Goal: Communication & Community: Answer question/provide support

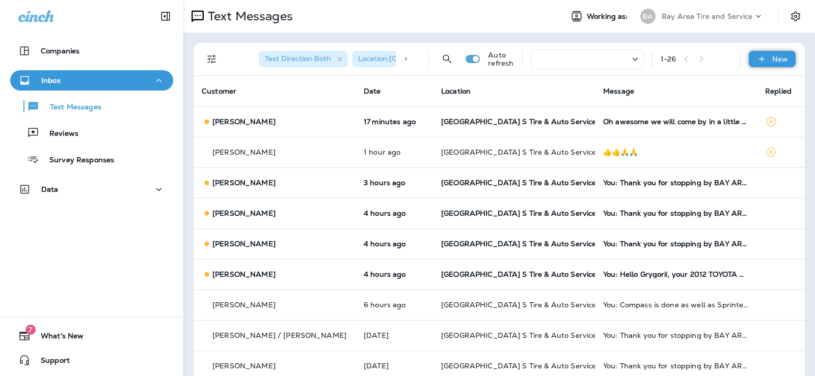
click at [760, 57] on div "New" at bounding box center [771, 59] width 47 height 16
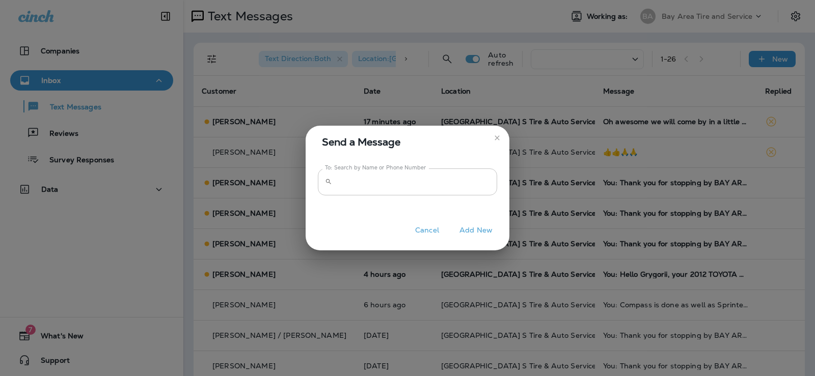
click at [336, 187] on div "​ To: Search by Name or Phone Number" at bounding box center [407, 182] width 179 height 27
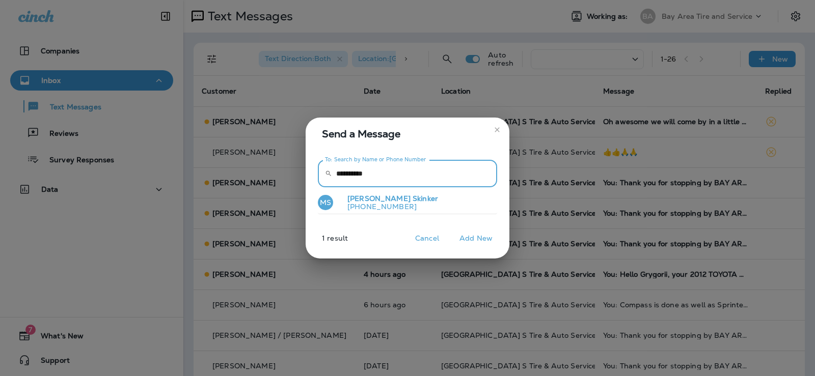
type input "**********"
click at [412, 196] on span "Skinker" at bounding box center [424, 198] width 25 height 9
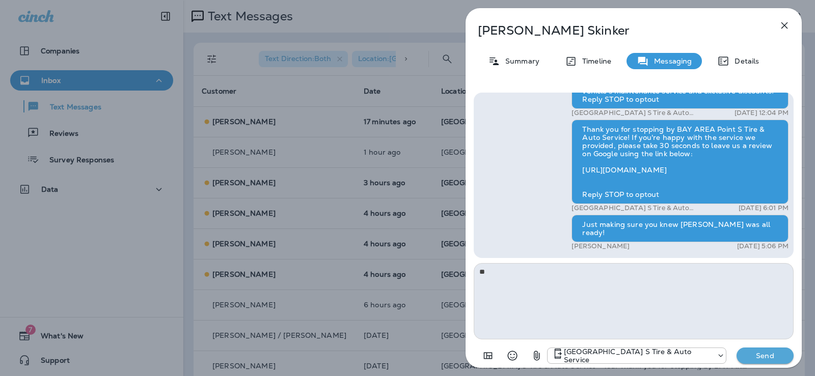
type textarea "*"
type textarea "**********"
click at [762, 359] on p "Send" at bounding box center [764, 355] width 43 height 9
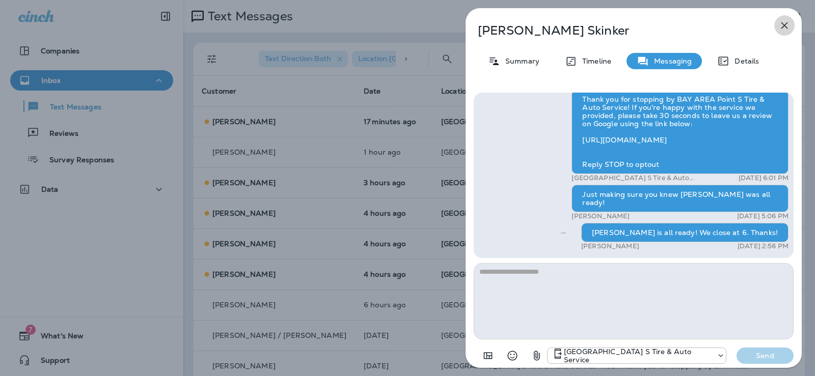
click at [789, 23] on icon "button" at bounding box center [784, 25] width 12 height 12
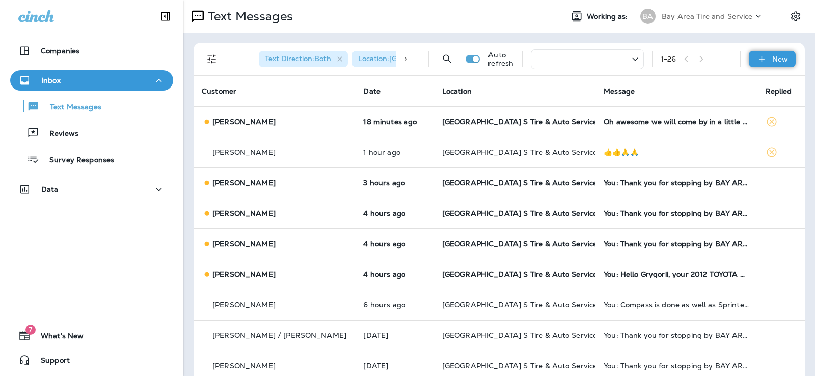
click at [772, 57] on p "New" at bounding box center [780, 59] width 16 height 8
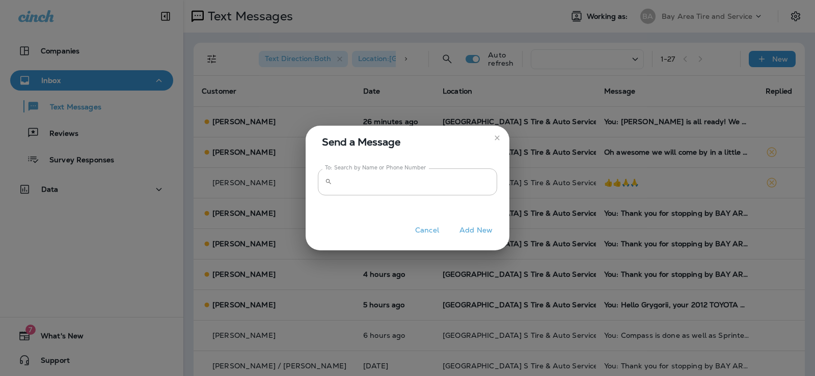
drag, startPoint x: 542, startPoint y: 151, endPoint x: 549, endPoint y: 147, distance: 8.0
click at [544, 151] on div "Send a Message To: Search by Name or Phone Number ​ To: Search by Name or Phone…" at bounding box center [407, 188] width 815 height 376
click at [228, 151] on div "Send a Message To: Search by Name or Phone Number ​ To: Search by Name or Phone…" at bounding box center [407, 188] width 815 height 376
click at [434, 230] on button "Cancel" at bounding box center [427, 231] width 38 height 16
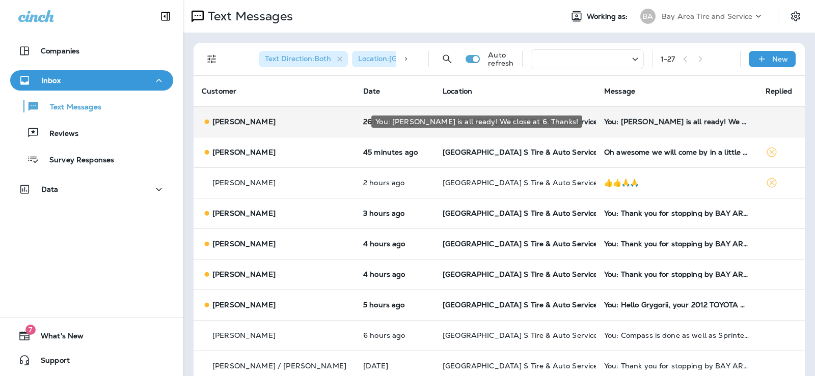
click at [633, 121] on div "You: [PERSON_NAME] is all ready! We close at 6. Thanks!" at bounding box center [676, 122] width 145 height 8
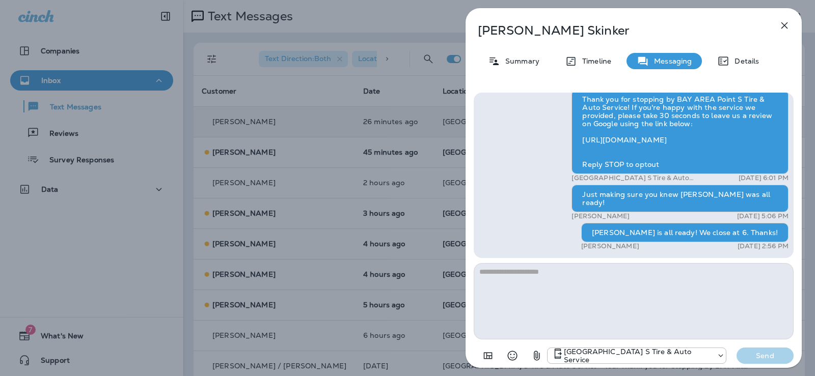
click at [782, 25] on icon "button" at bounding box center [784, 25] width 12 height 12
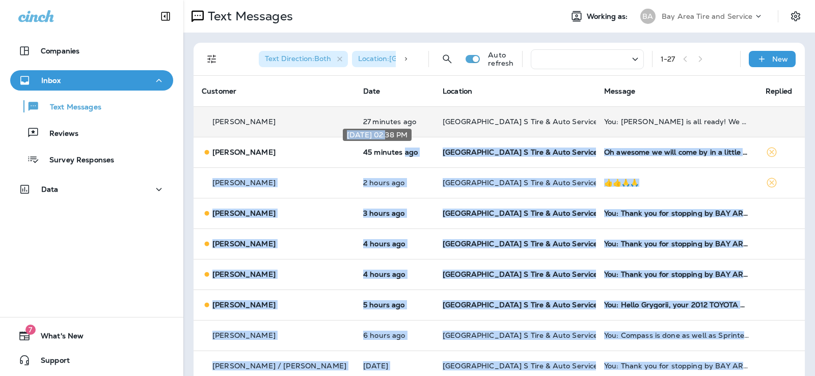
click at [384, 0] on body "Companies Inbox Text Messages Reviews Survey Responses Data 7 What's New Suppor…" at bounding box center [407, 0] width 815 height 0
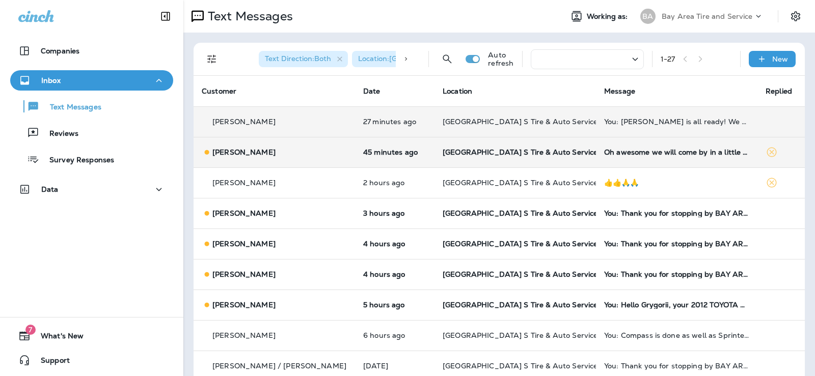
click at [228, 151] on p "[PERSON_NAME]" at bounding box center [243, 152] width 63 height 8
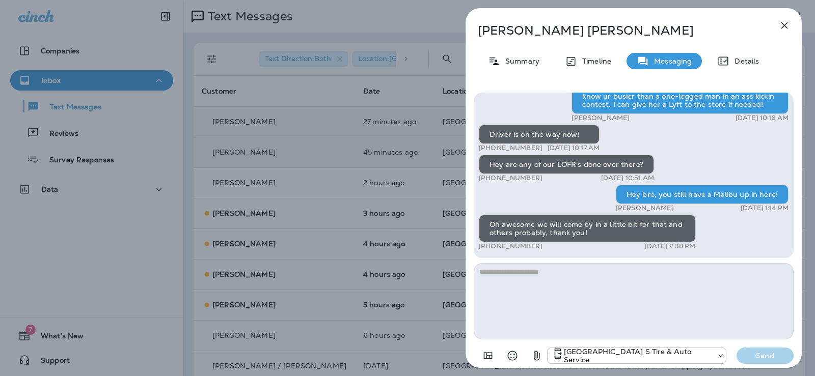
click at [514, 271] on textarea at bounding box center [634, 301] width 320 height 76
type textarea "*"
type textarea "**********"
click at [769, 356] on p "Send" at bounding box center [764, 355] width 43 height 9
